Goal: Task Accomplishment & Management: Manage account settings

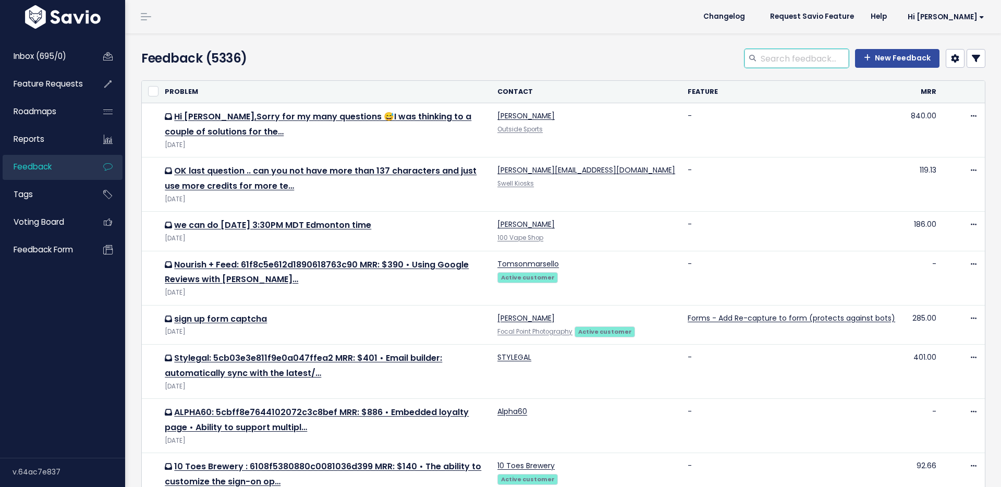
click at [784, 59] on input "search" at bounding box center [804, 58] width 89 height 19
click at [68, 77] on link "Feature Requests" at bounding box center [45, 84] width 84 height 24
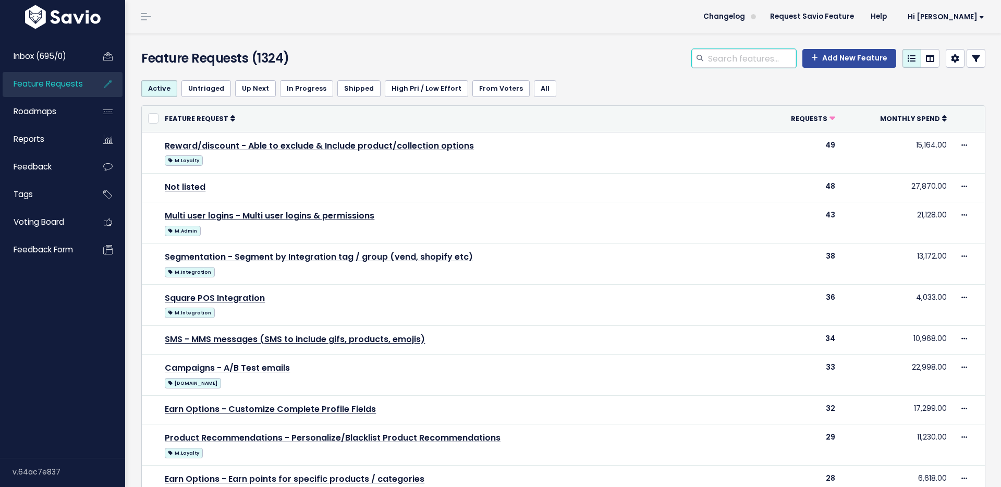
click at [785, 63] on input "search" at bounding box center [751, 58] width 89 height 19
type input "fox & glove"
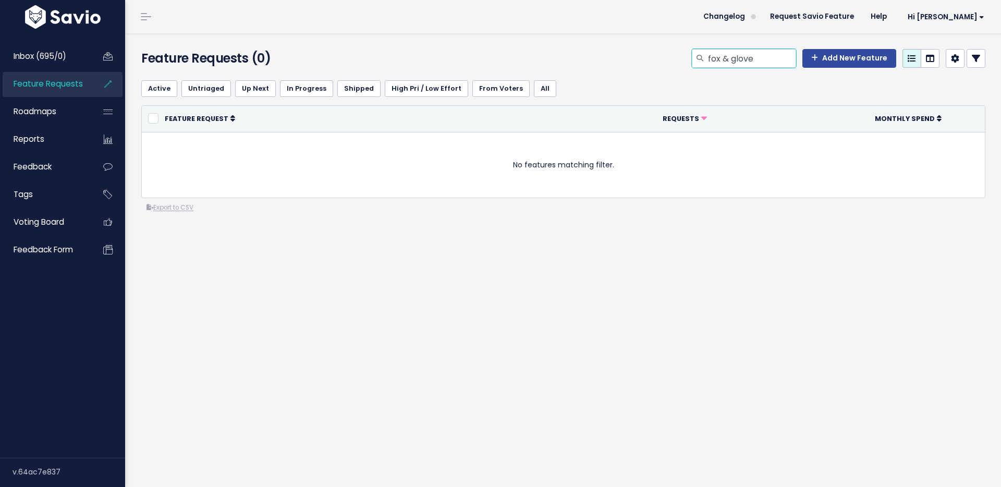
click at [728, 55] on input "fox & glove" at bounding box center [751, 58] width 89 height 19
type input "foxglove"
click at [723, 61] on input "foxglove" at bounding box center [751, 58] width 89 height 19
type input "fox&glove"
drag, startPoint x: 724, startPoint y: 59, endPoint x: 786, endPoint y: 55, distance: 62.7
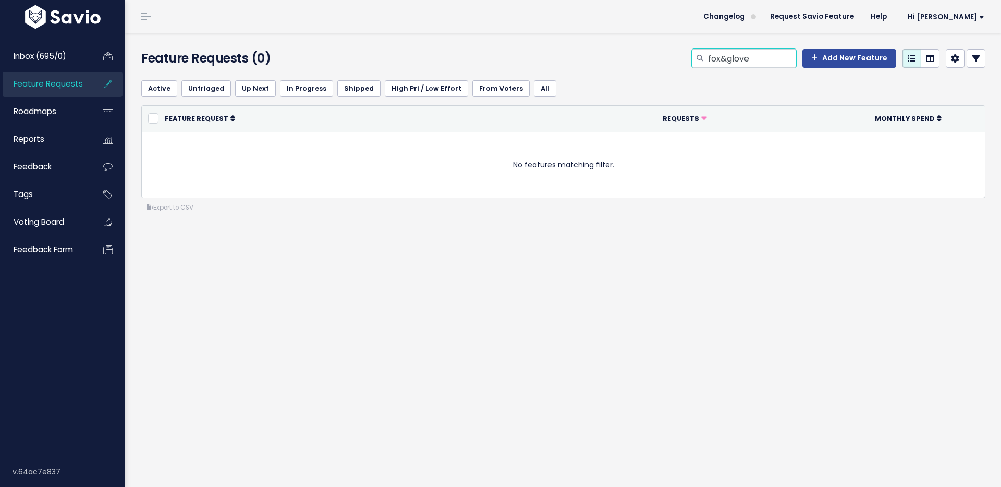
click at [786, 55] on input "fox&glove" at bounding box center [751, 58] width 89 height 19
type input "fox"
click at [91, 165] on li "Feedback" at bounding box center [63, 167] width 120 height 25
click at [57, 161] on link "Feedback" at bounding box center [45, 167] width 84 height 24
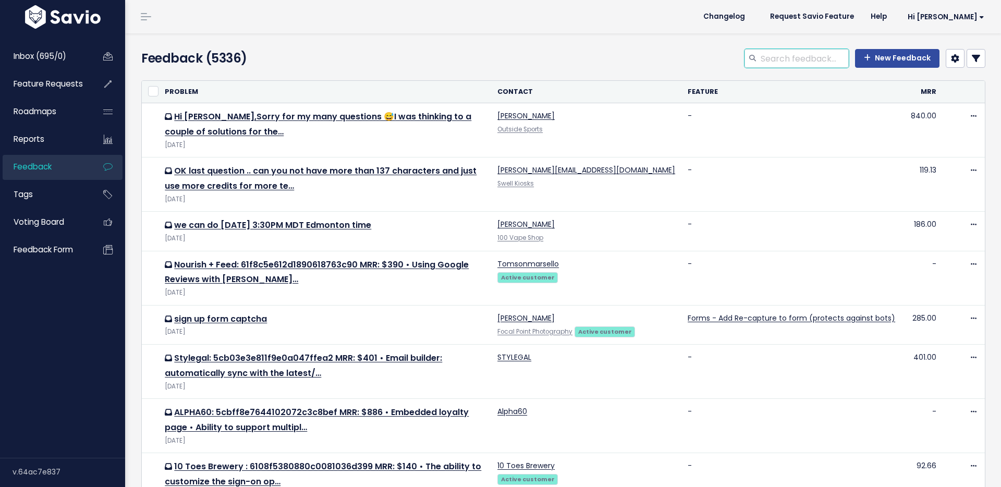
click at [794, 63] on input "search" at bounding box center [804, 58] width 89 height 19
type input "fox&glove"
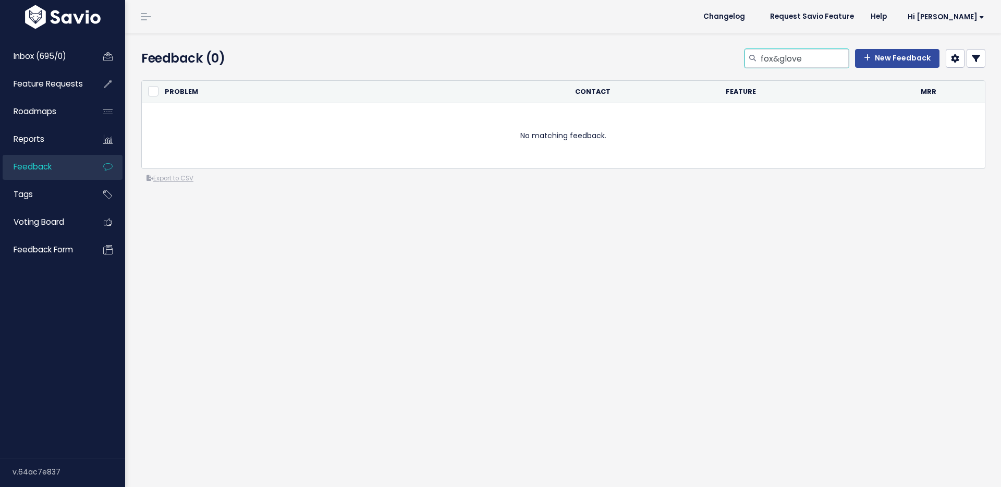
click at [784, 58] on input "fox&glove" at bounding box center [804, 58] width 89 height 19
type input "fox & glove"
select select
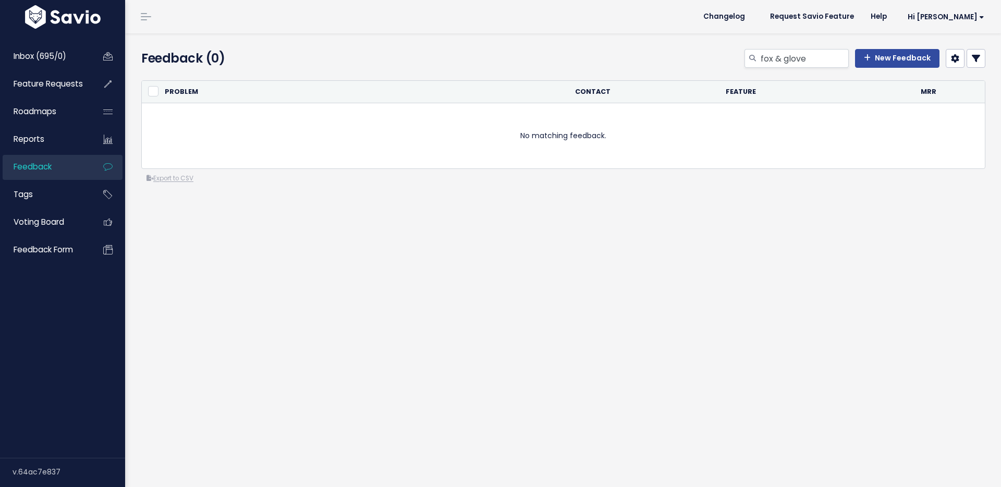
select select
click at [977, 60] on icon at bounding box center [976, 58] width 8 height 8
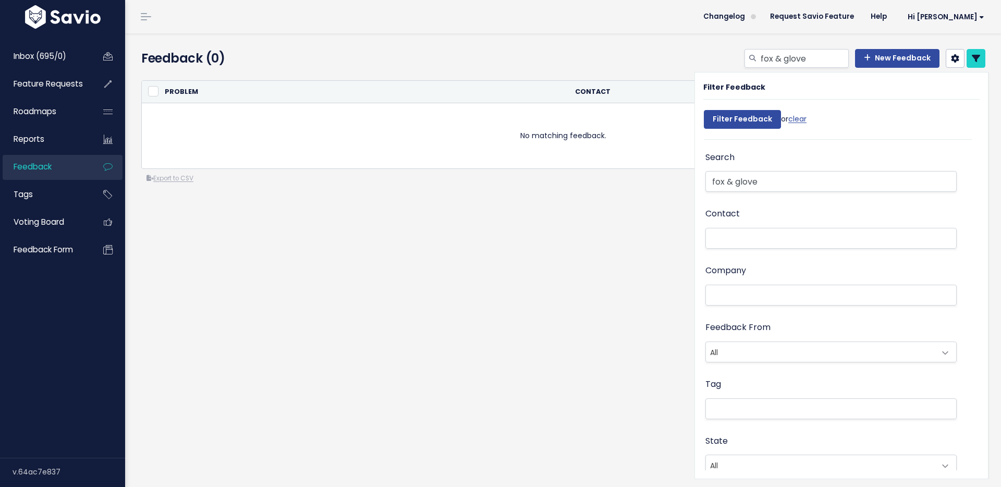
click at [761, 313] on div "Company" at bounding box center [830, 291] width 251 height 57
click at [761, 299] on li at bounding box center [829, 295] width 240 height 11
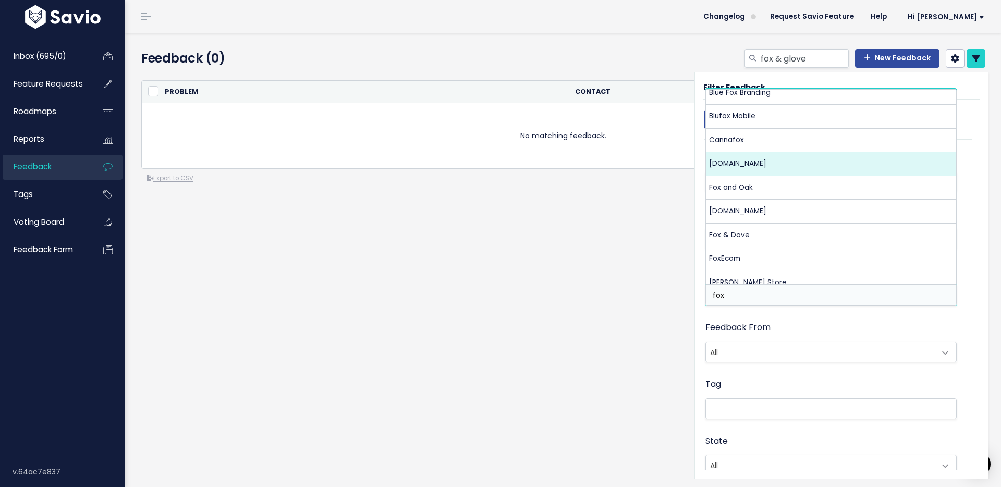
scroll to position [34, 0]
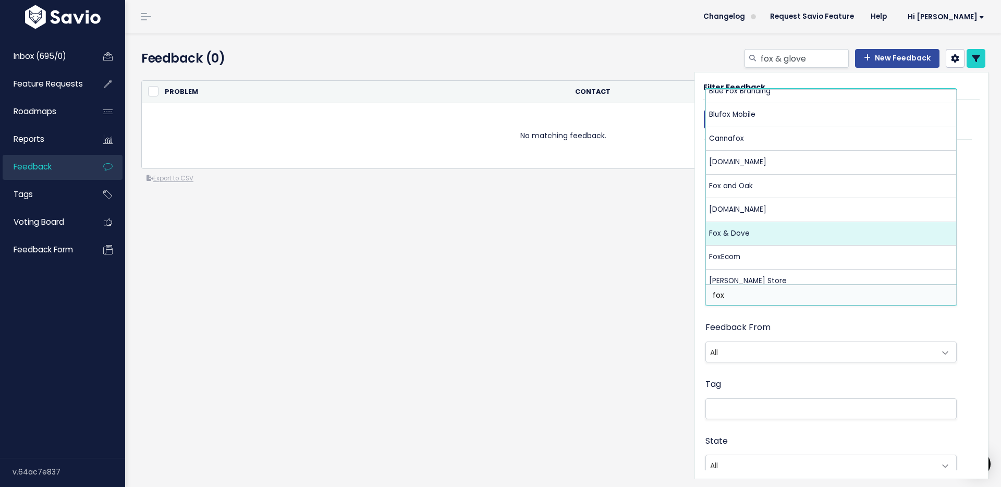
type input "fox"
select select "13226327"
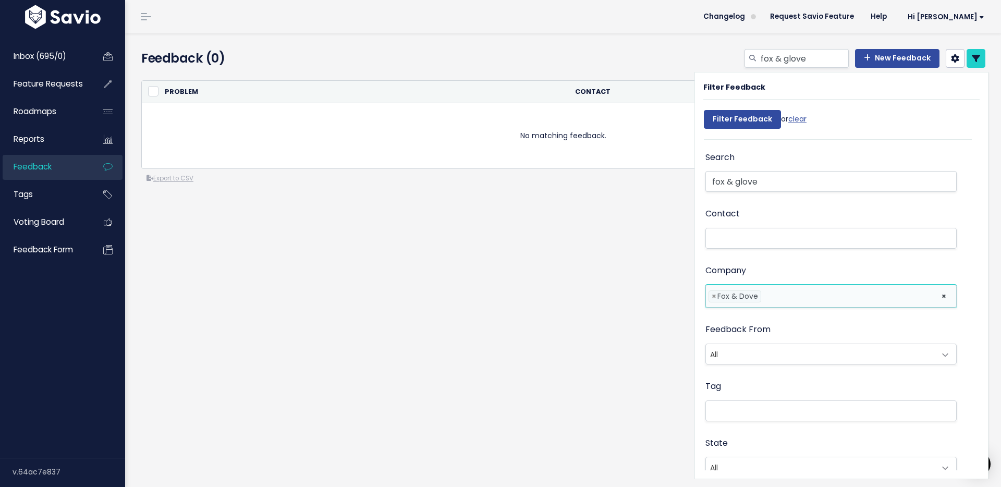
click at [746, 129] on div "Filter Feedback or clear" at bounding box center [755, 122] width 103 height 34
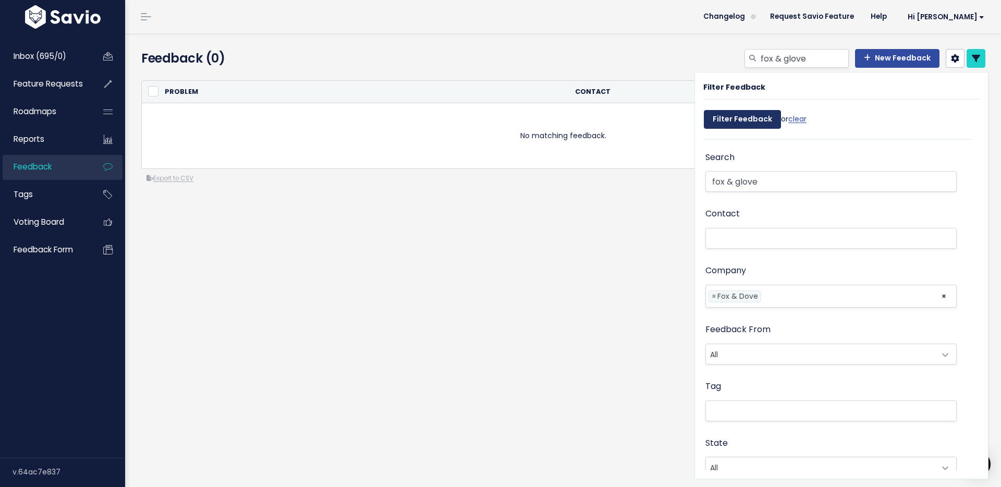
click at [744, 124] on input "Filter Feedback" at bounding box center [742, 119] width 77 height 19
select select
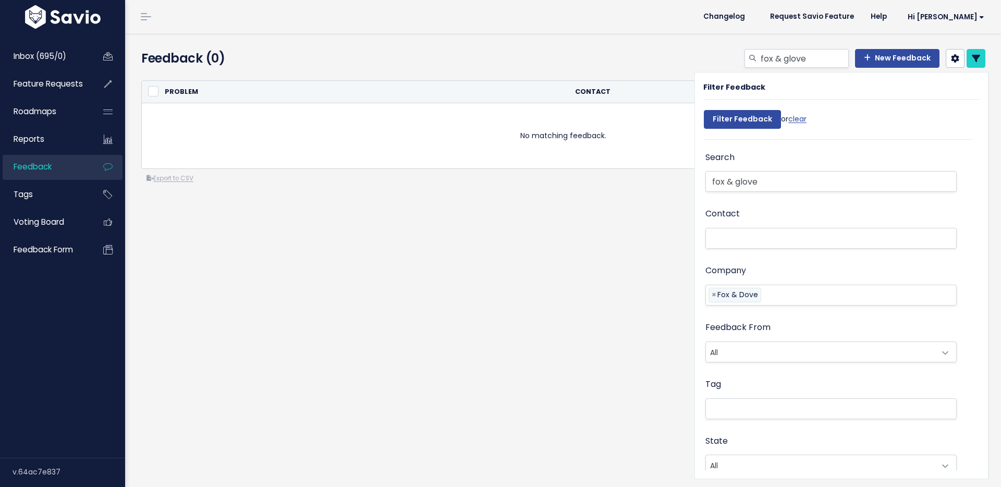
select select
click at [744, 123] on input "Filter Feedback" at bounding box center [742, 119] width 77 height 19
select select
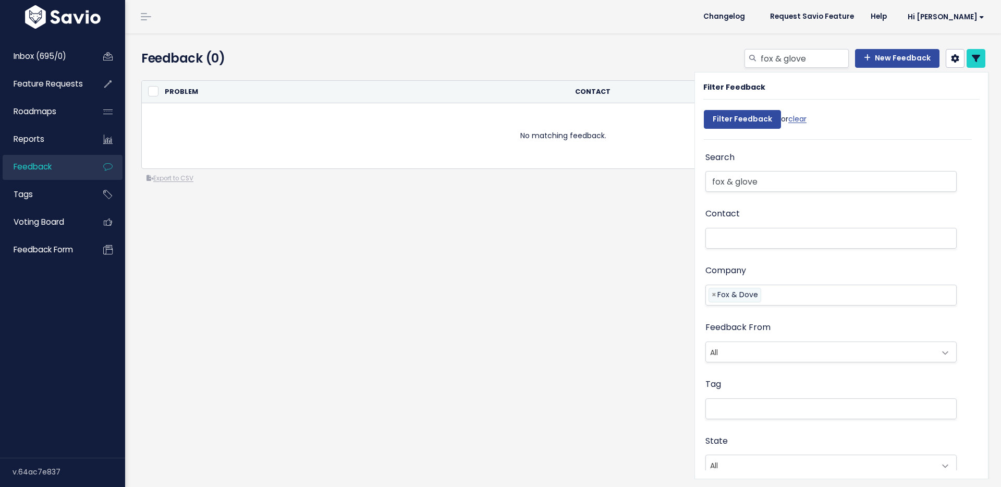
select select
click at [980, 60] on icon at bounding box center [976, 58] width 8 height 8
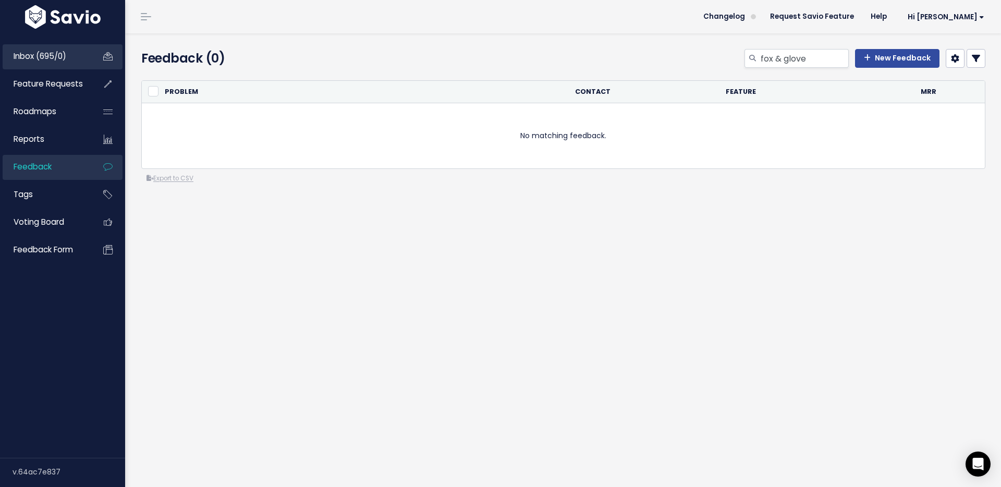
click at [97, 55] on li "Inbox (695/0)" at bounding box center [63, 56] width 120 height 25
click at [82, 55] on link "Inbox (695/0)" at bounding box center [45, 56] width 84 height 24
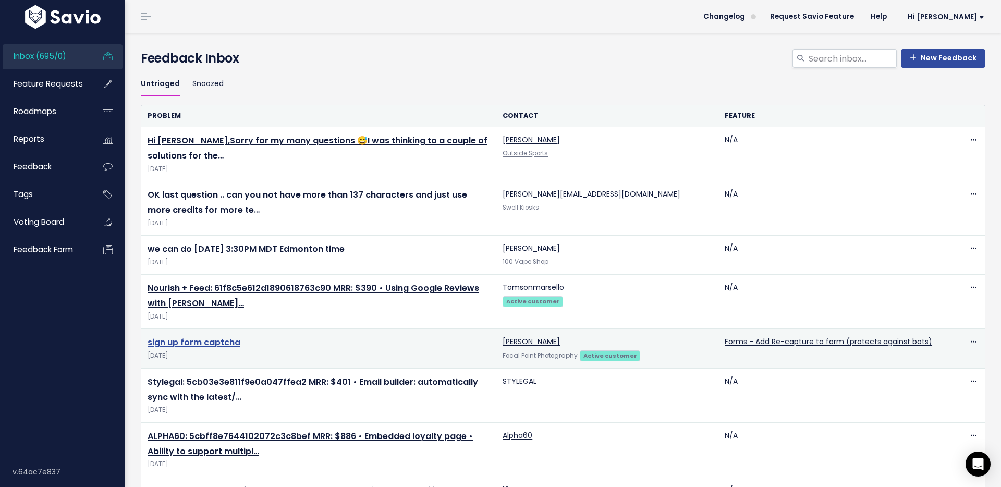
click at [193, 338] on link "sign up form captcha" at bounding box center [194, 342] width 93 height 12
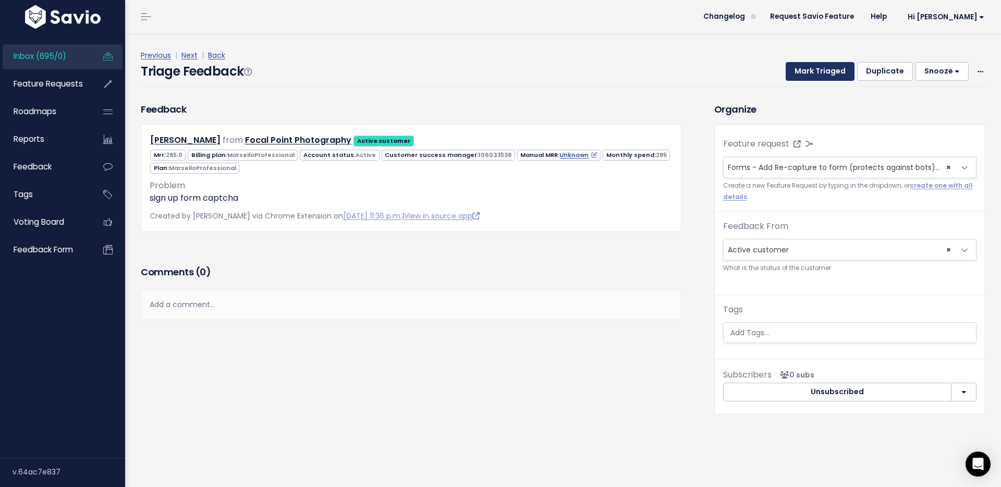
click at [818, 72] on button "Mark Triaged" at bounding box center [820, 71] width 69 height 19
